Goal: Check status: Check status

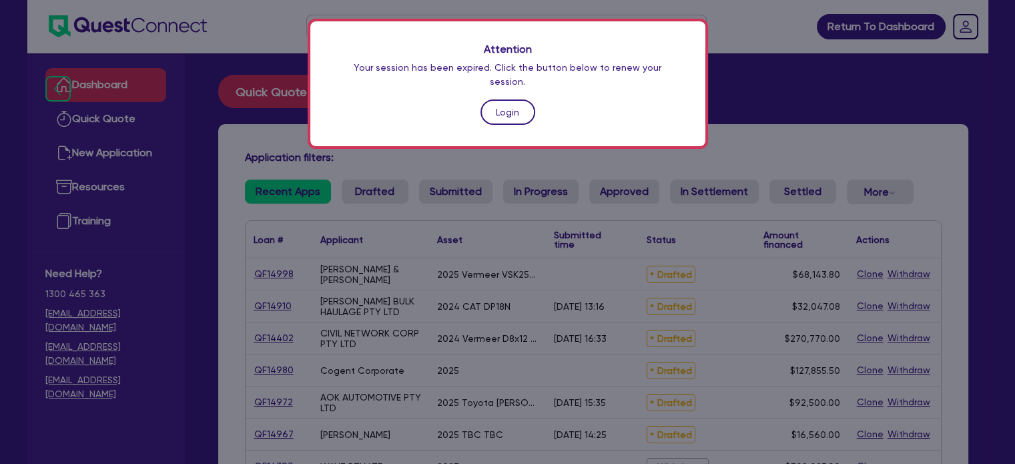
click at [502, 100] on link "Login" at bounding box center [507, 111] width 55 height 25
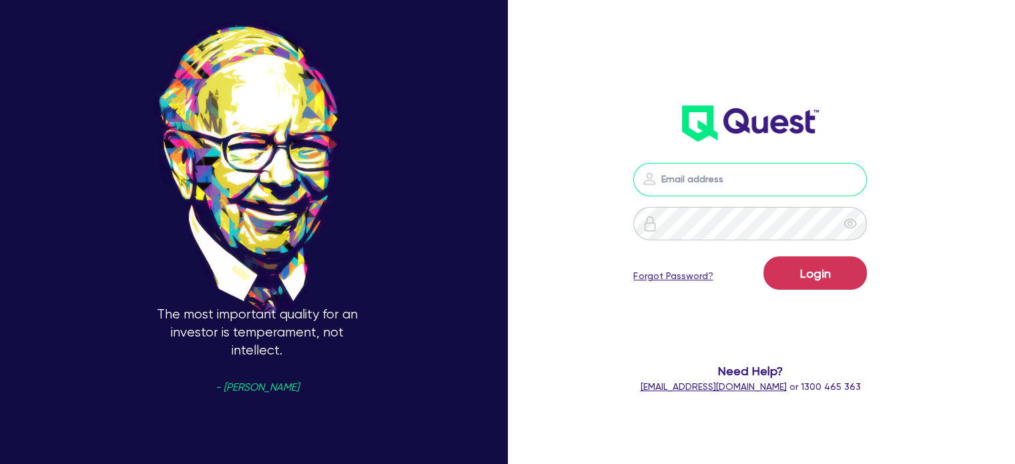
click at [761, 181] on input "email" at bounding box center [750, 179] width 234 height 33
type input "jake.pointer@quest.finance"
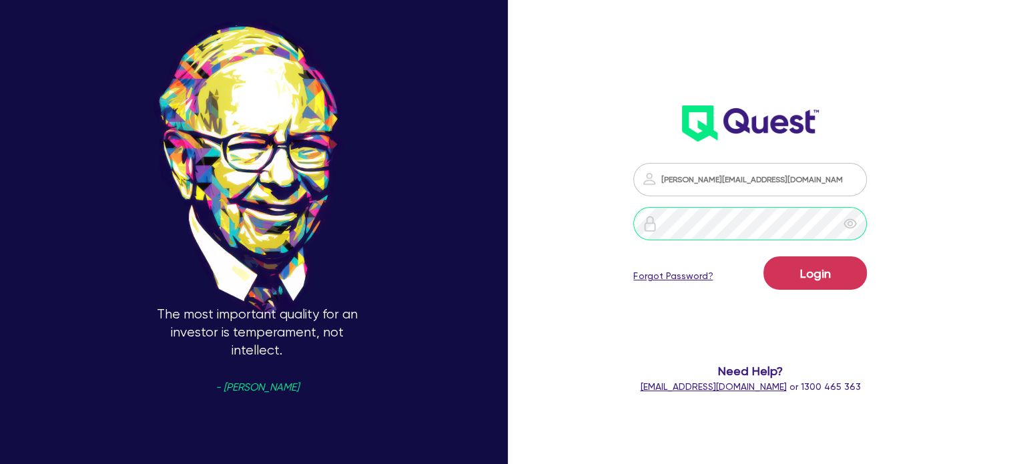
click at [763, 256] on button "Login" at bounding box center [814, 272] width 103 height 33
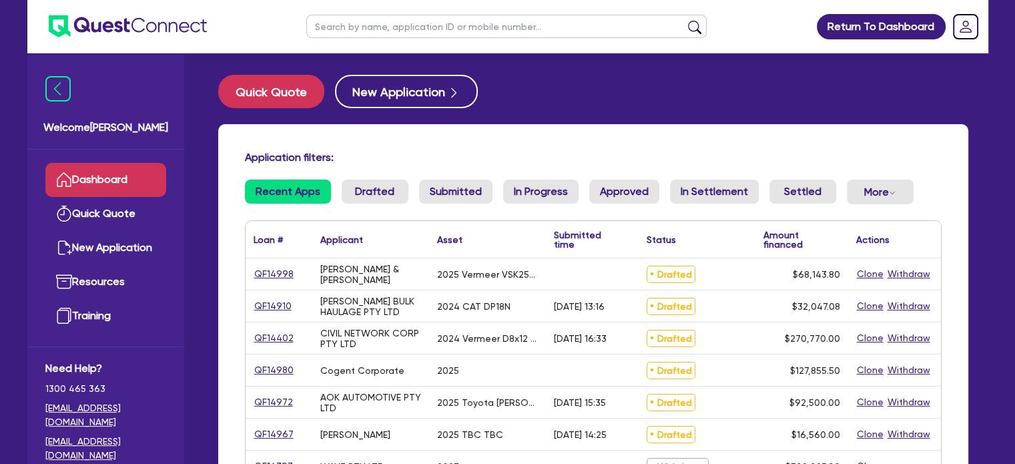
click at [398, 23] on input "text" at bounding box center [506, 26] width 400 height 23
click at [684, 20] on button "submit" at bounding box center [694, 29] width 21 height 19
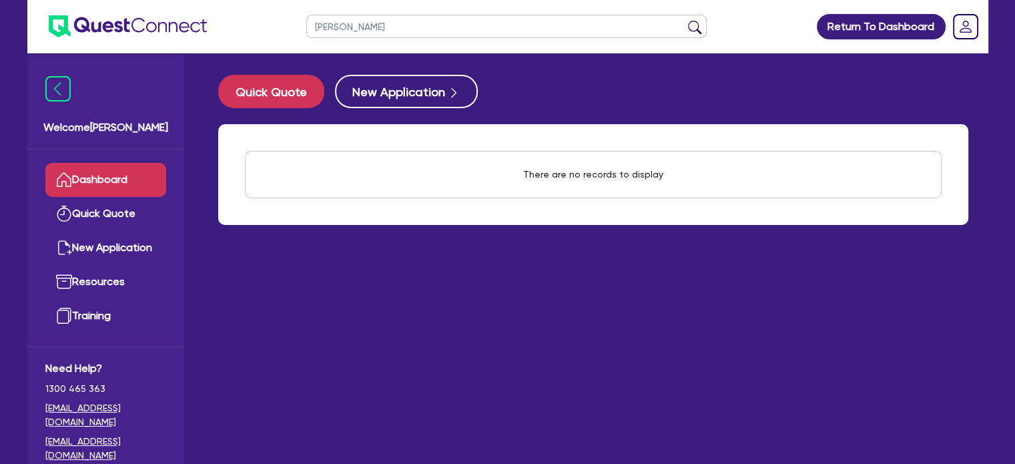
drag, startPoint x: 379, startPoint y: 25, endPoint x: 200, endPoint y: 18, distance: 179.6
click at [200, 18] on header "[PERSON_NAME] Return To Dashboard Edit Profile Logout" at bounding box center [507, 26] width 961 height 53
click at [684, 20] on button "submit" at bounding box center [694, 29] width 21 height 19
type input "lhs"
click at [684, 20] on button "submit" at bounding box center [694, 29] width 21 height 19
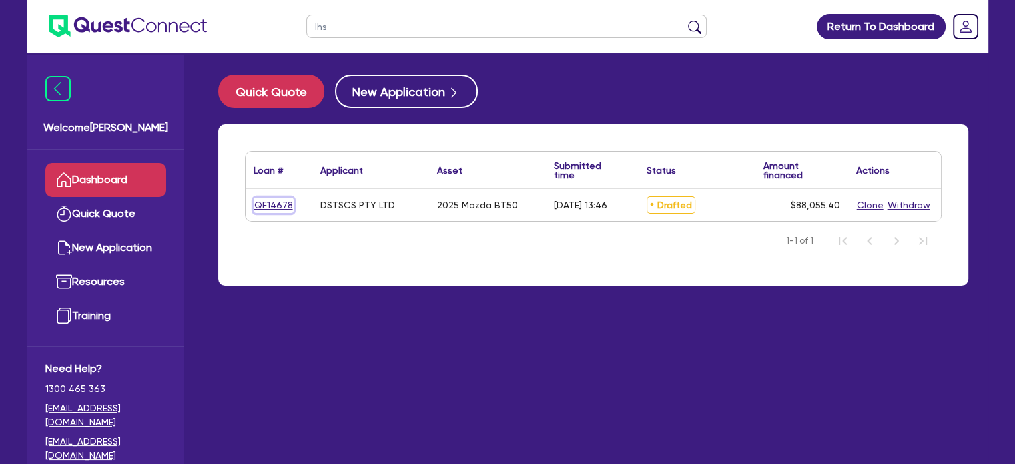
click at [264, 205] on link "QF14678" at bounding box center [274, 205] width 40 height 15
select select "CARS_AND_LIGHT_TRUCKS"
select select "VANS_AND_UTES"
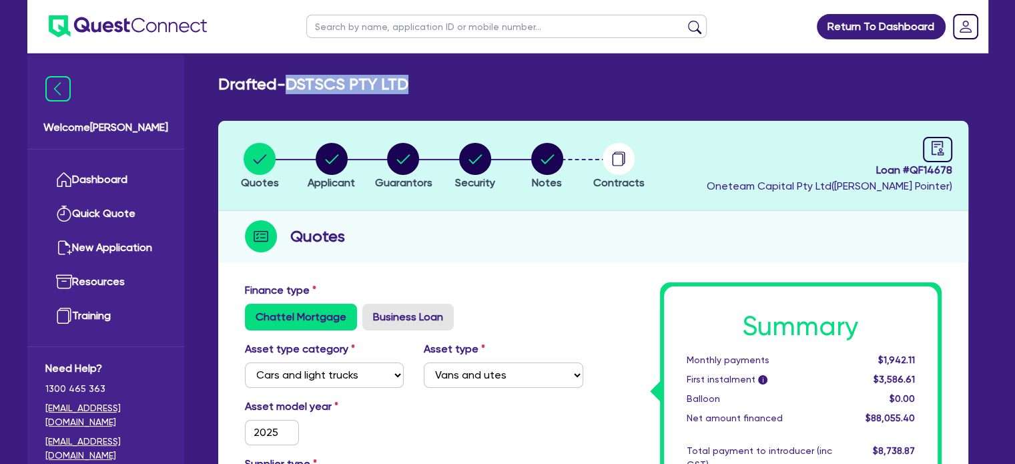
drag, startPoint x: 418, startPoint y: 85, endPoint x: 294, endPoint y: 91, distance: 124.3
click at [294, 91] on div "Drafted - DSTSCS PTY LTD" at bounding box center [593, 84] width 770 height 19
copy h2 "DSTSCS PTY LTD"
click at [416, 79] on div "Drafted - DSTSCS PTY LTD" at bounding box center [593, 84] width 770 height 19
